Goal: Transaction & Acquisition: Obtain resource

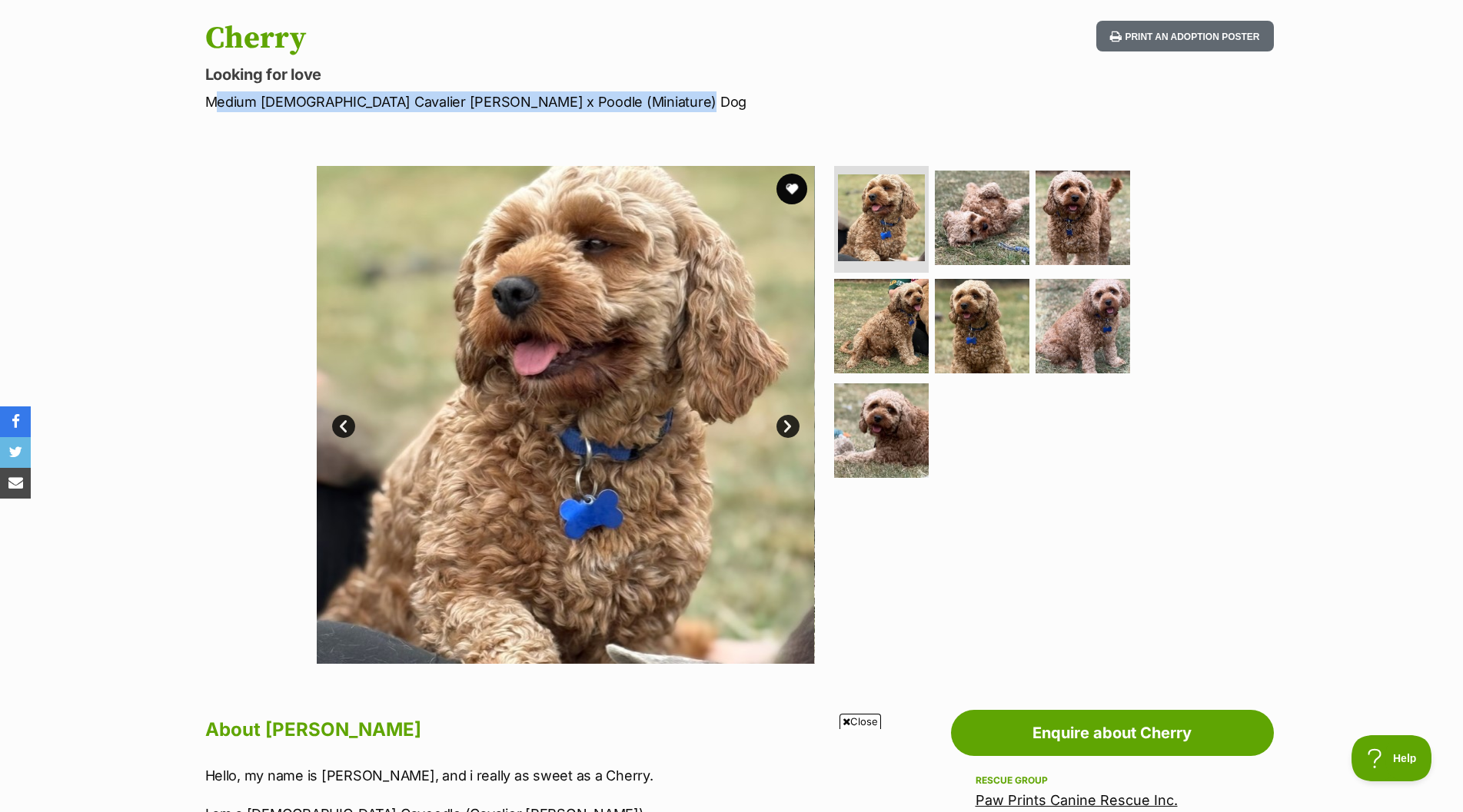
drag, startPoint x: 209, startPoint y: 99, endPoint x: 664, endPoint y: 102, distance: 455.0
click at [664, 102] on p "Medium Female Cavalier King Charles Spaniel x Poodle (Miniature) Dog" at bounding box center [531, 102] width 651 height 21
copy p "Medium Female Cavalier King Charles Spaniel x Poodle (Miniature) Dog"
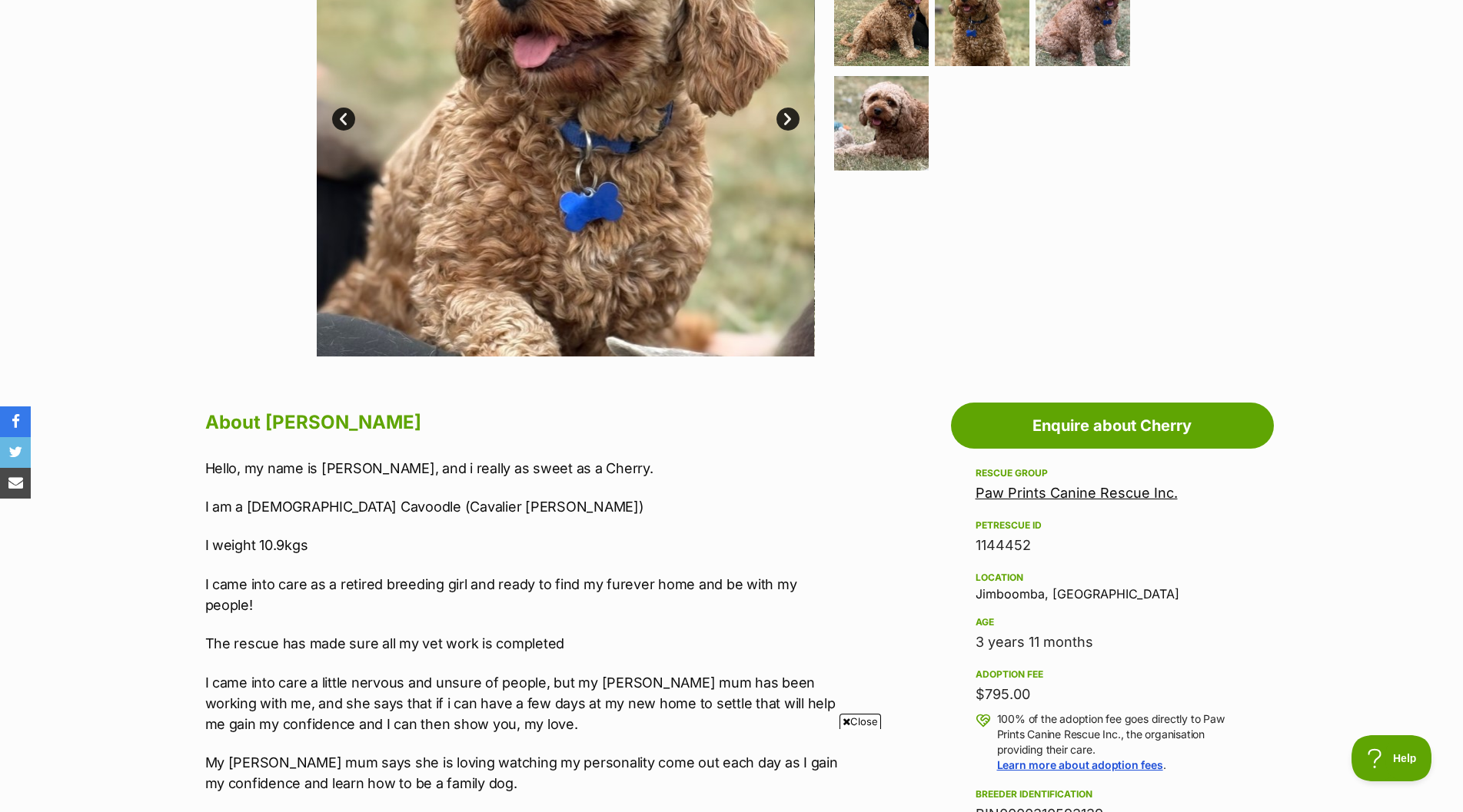
scroll to position [230, 0]
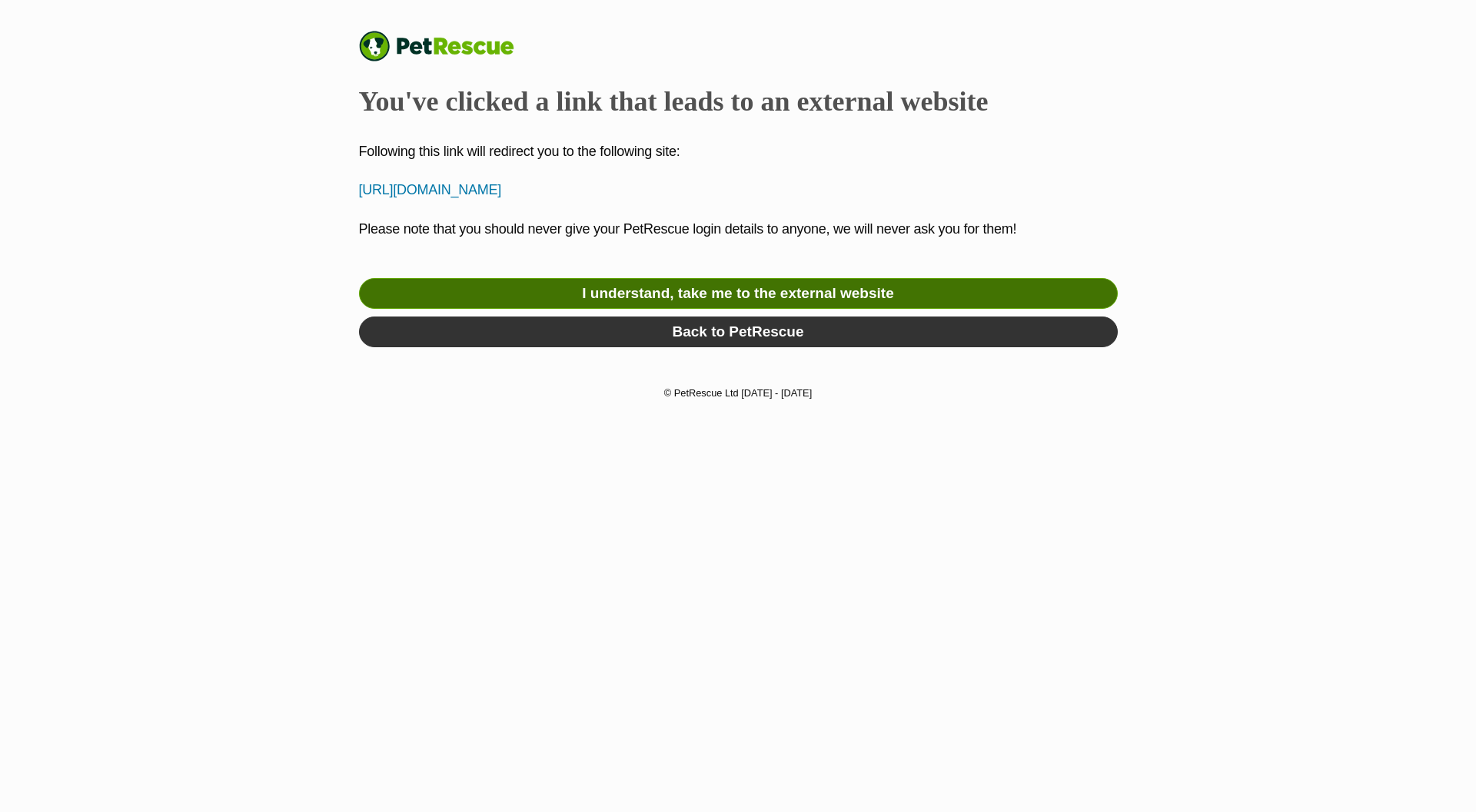
click at [606, 293] on link "I understand, take me to the external website" at bounding box center [738, 293] width 758 height 31
